Goal: Task Accomplishment & Management: Use online tool/utility

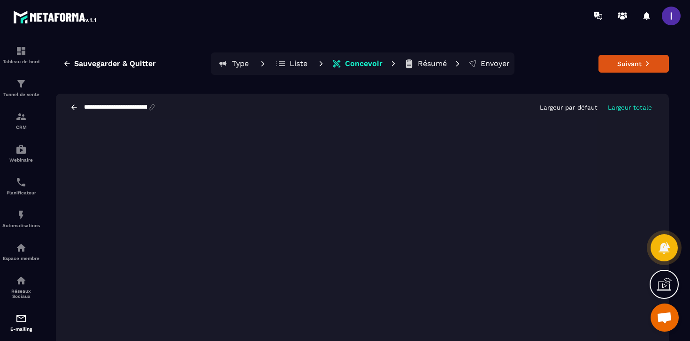
scroll to position [734, 0]
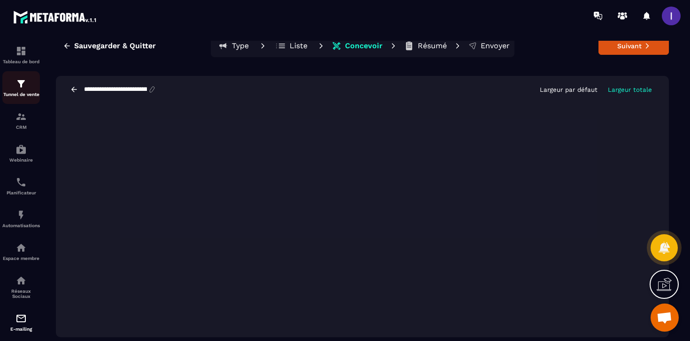
click at [23, 89] on img at bounding box center [20, 83] width 11 height 11
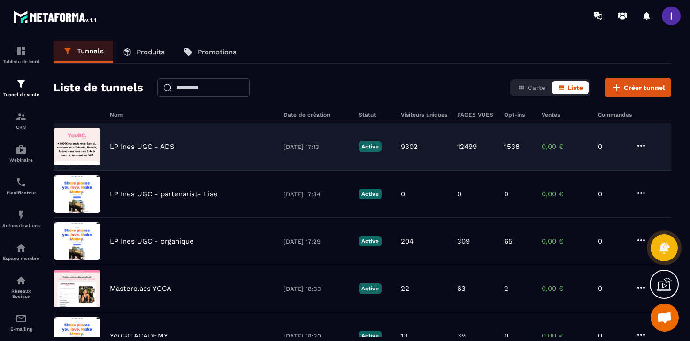
click at [169, 146] on p "LP Ines UGC - ADS" at bounding box center [142, 147] width 65 height 8
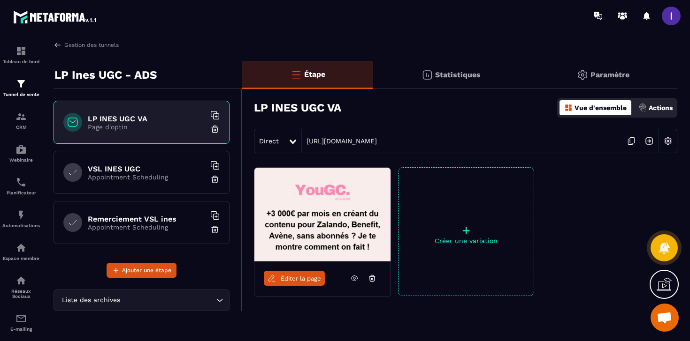
click at [160, 174] on p "Appointment Scheduling" at bounding box center [146, 178] width 117 height 8
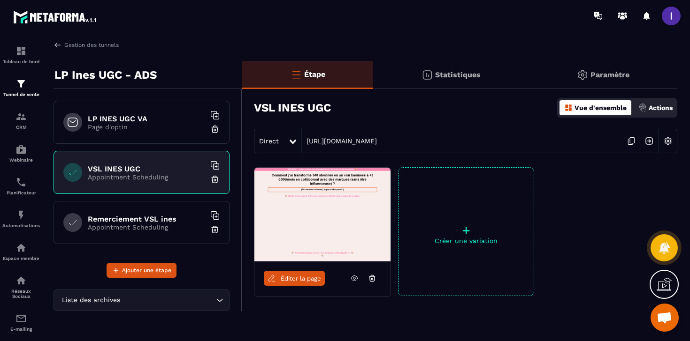
click at [157, 116] on h6 "LP INES UGC VA" at bounding box center [146, 118] width 117 height 9
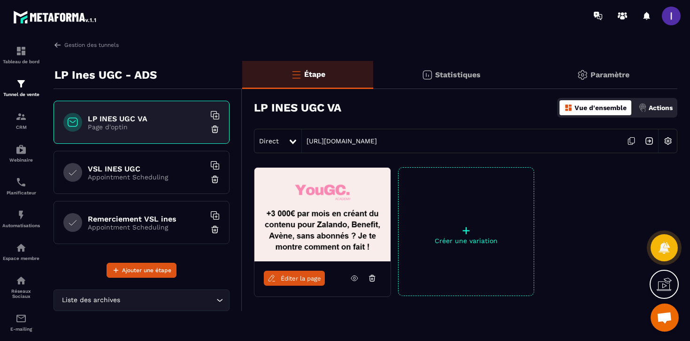
click at [634, 144] on icon at bounding box center [631, 141] width 18 height 18
